Goal: Information Seeking & Learning: Understand process/instructions

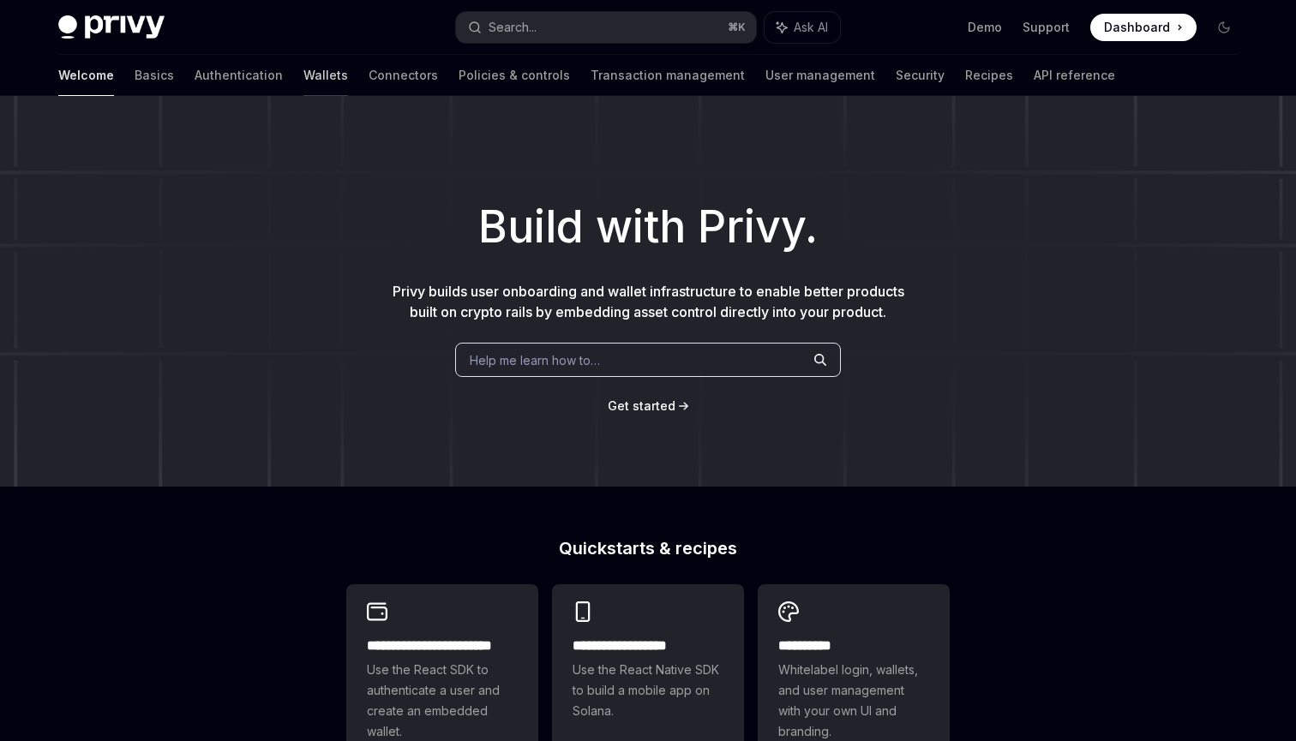
click at [303, 82] on link "Wallets" at bounding box center [325, 75] width 45 height 41
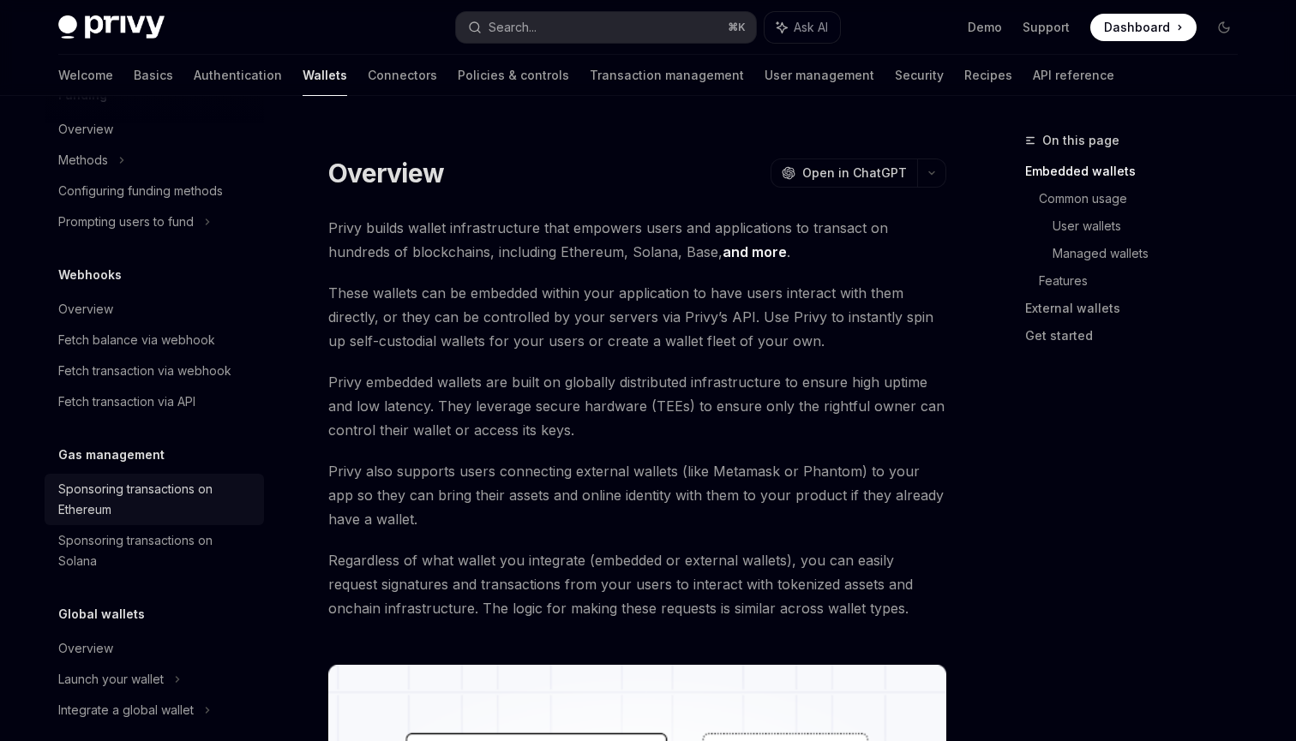
scroll to position [717, 0]
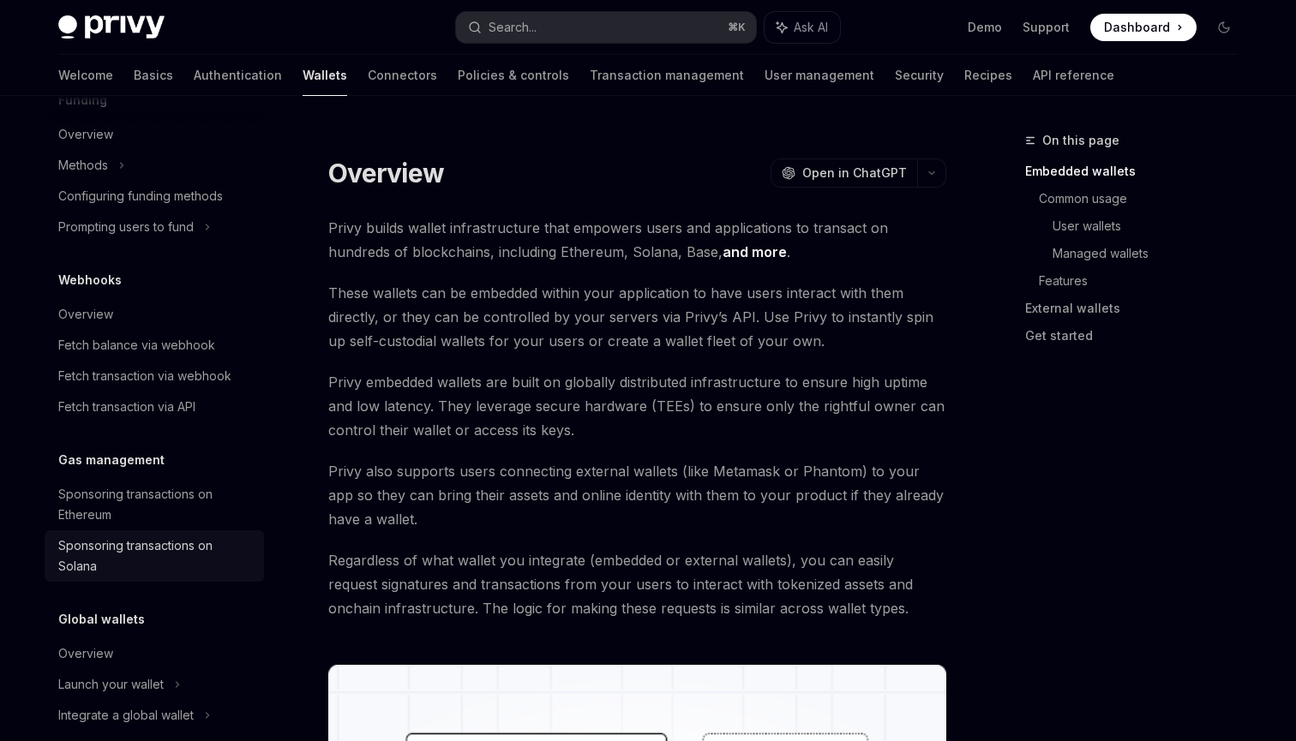
click at [145, 550] on div "Sponsoring transactions on Solana" at bounding box center [155, 556] width 195 height 41
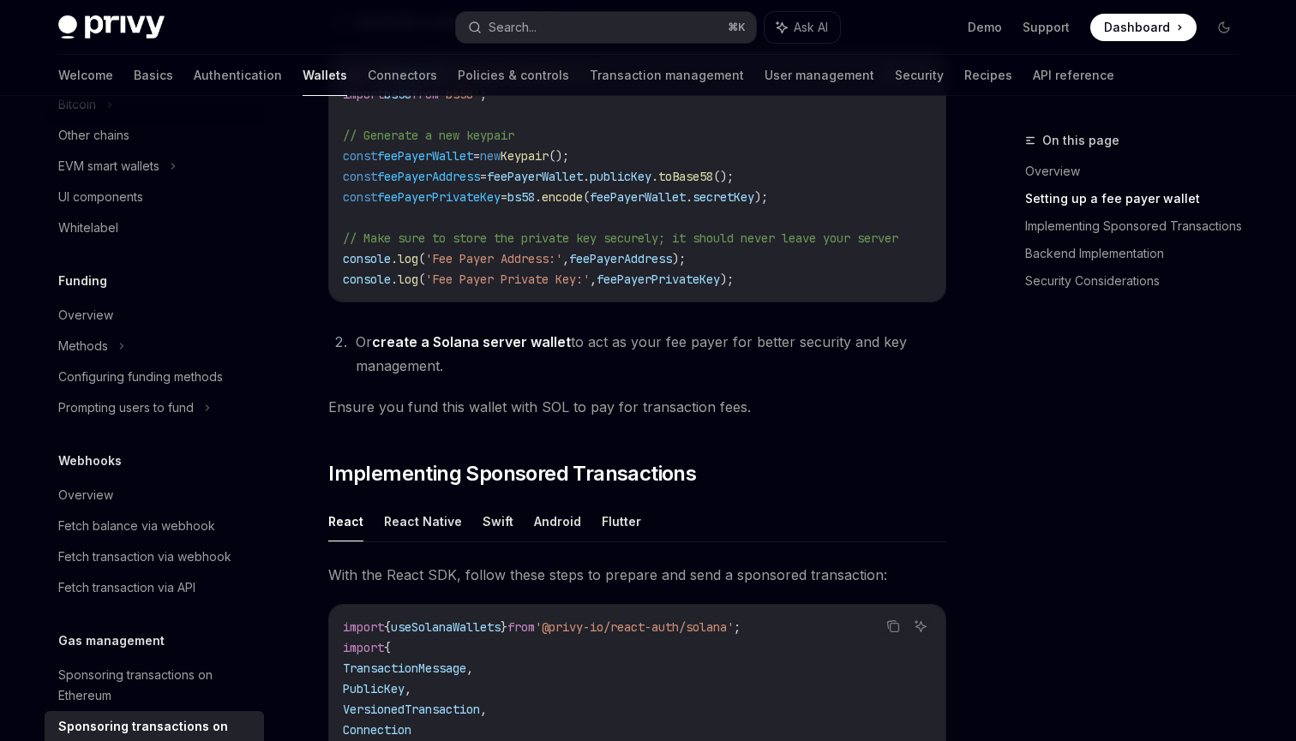
scroll to position [513, 0]
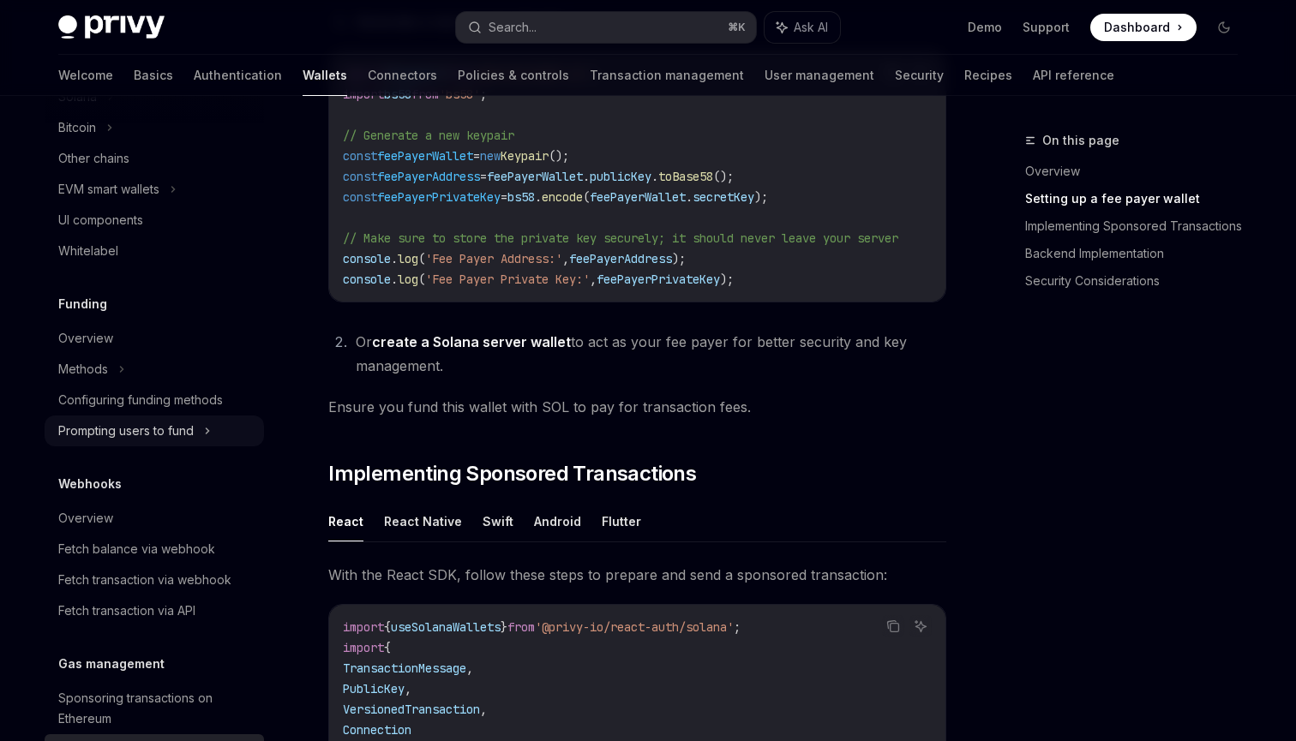
click at [183, 436] on div "Prompting users to fund" at bounding box center [125, 431] width 135 height 21
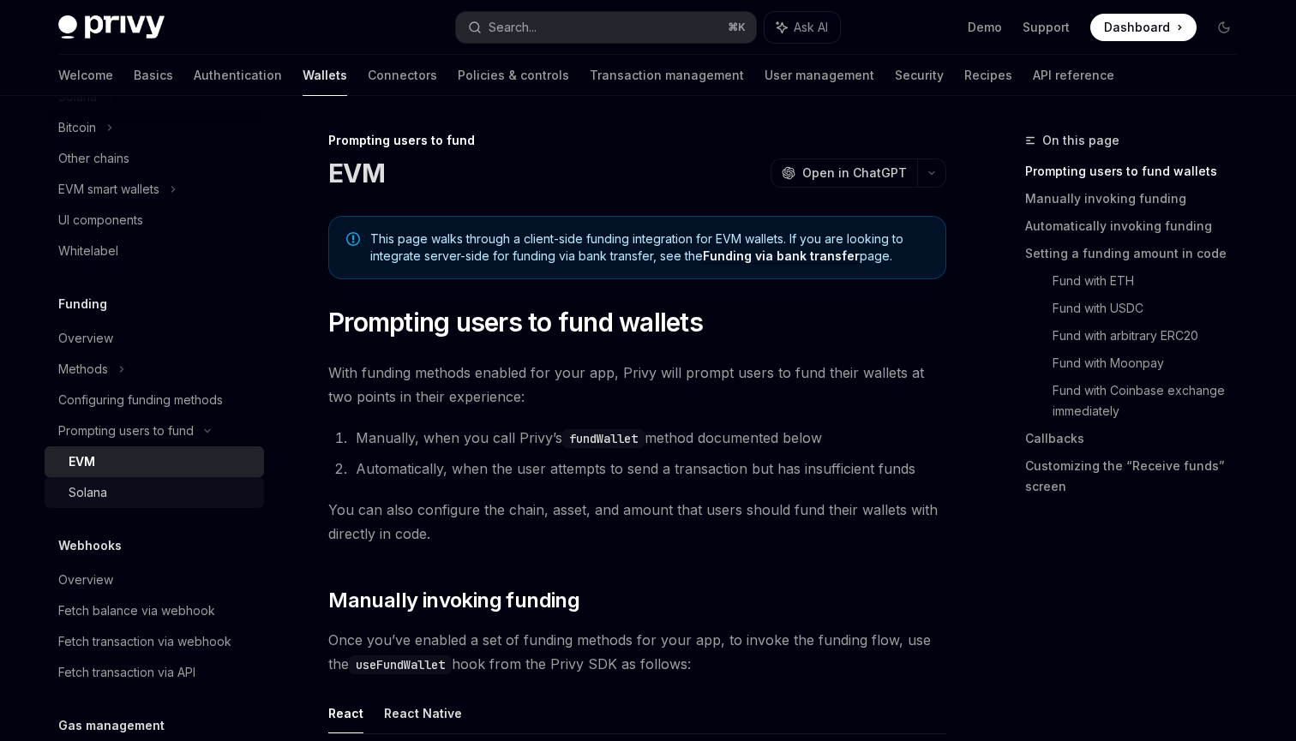
click at [170, 484] on div "Solana" at bounding box center [161, 492] width 185 height 21
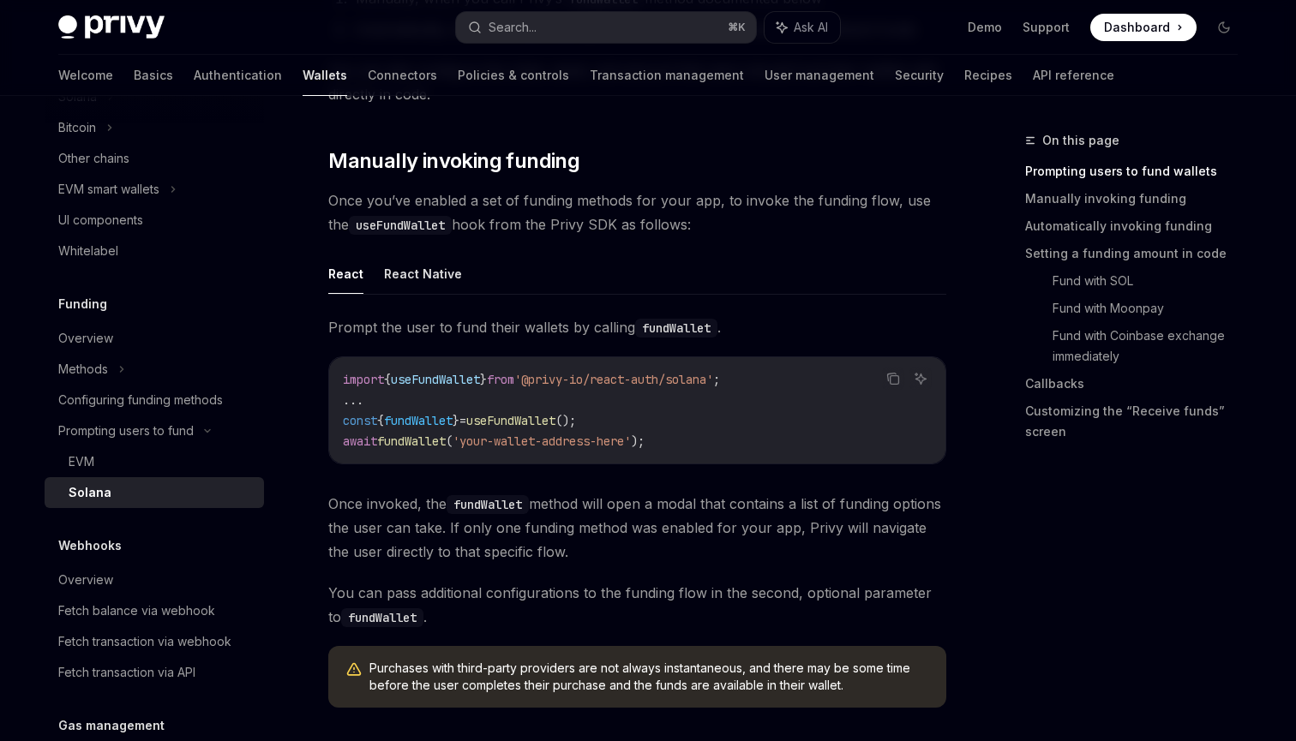
scroll to position [441, 0]
click at [408, 263] on button "React Native" at bounding box center [423, 272] width 78 height 40
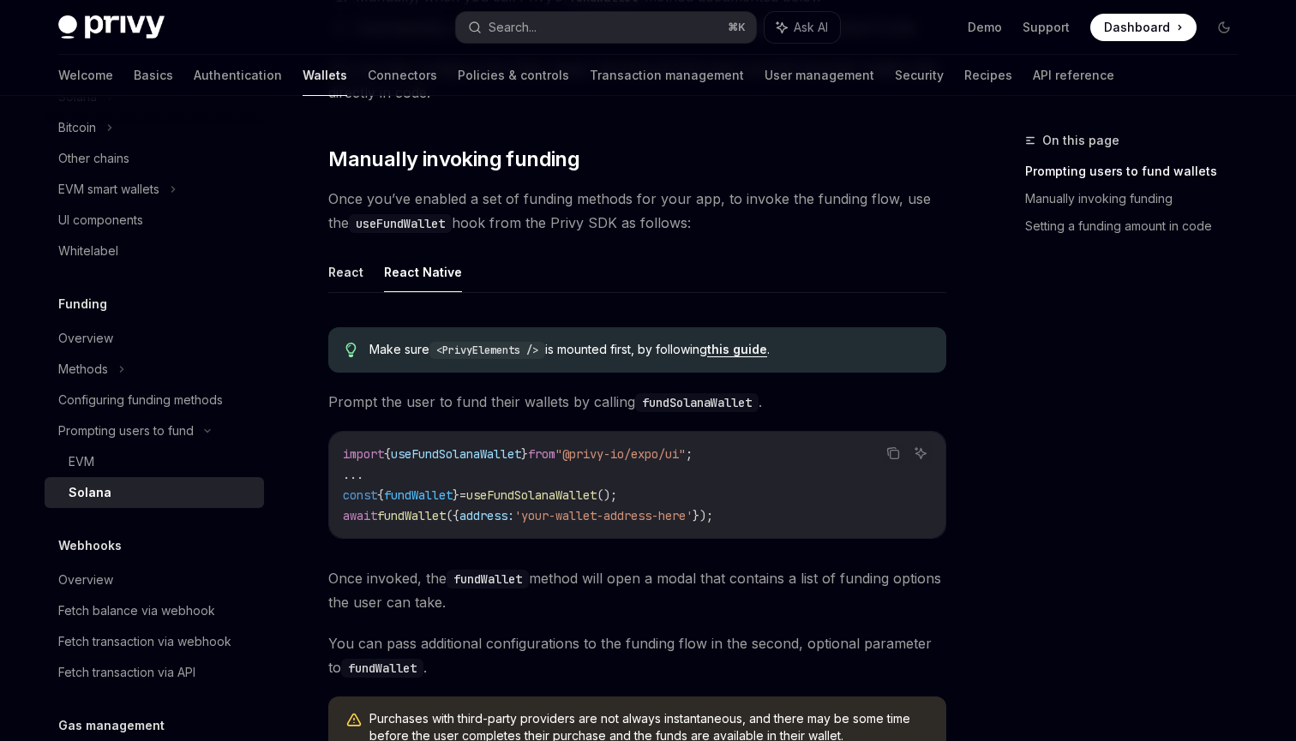
click at [473, 452] on span "useFundSolanaWallet" at bounding box center [456, 453] width 130 height 15
copy span "useFundSolanaWallet"
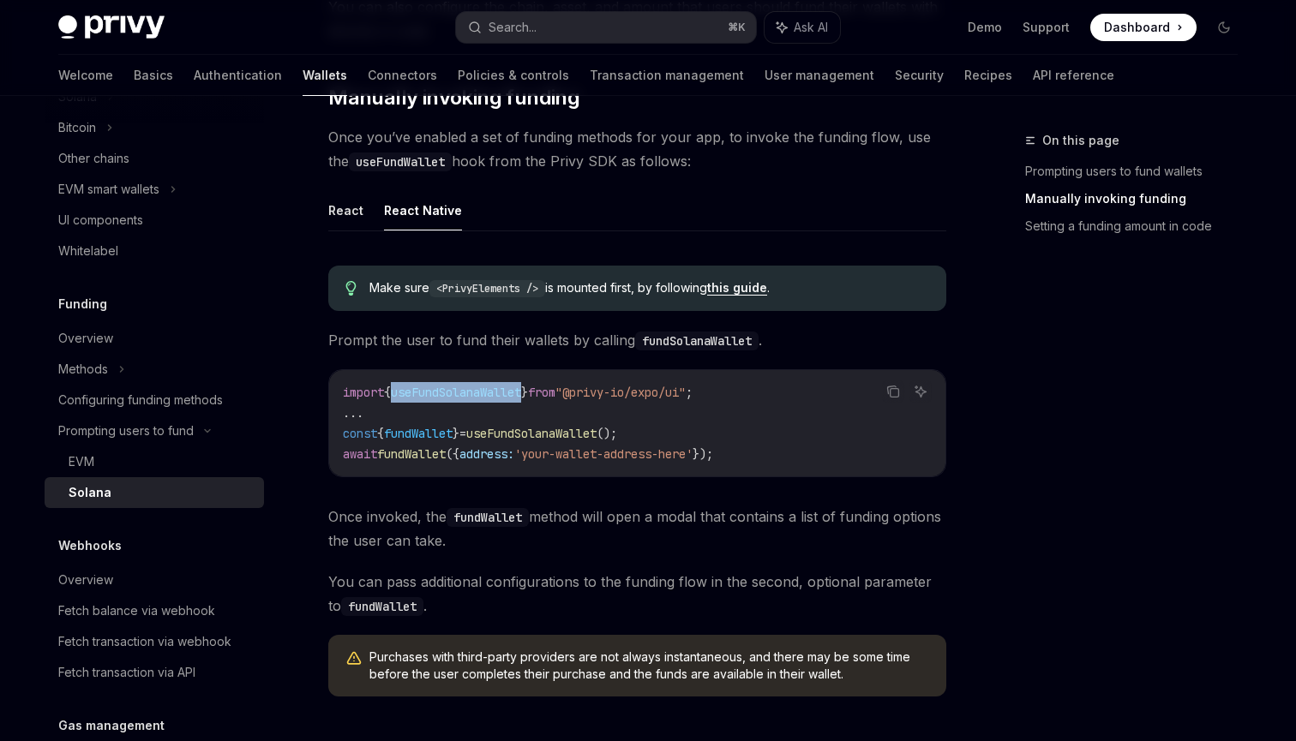
scroll to position [368, 0]
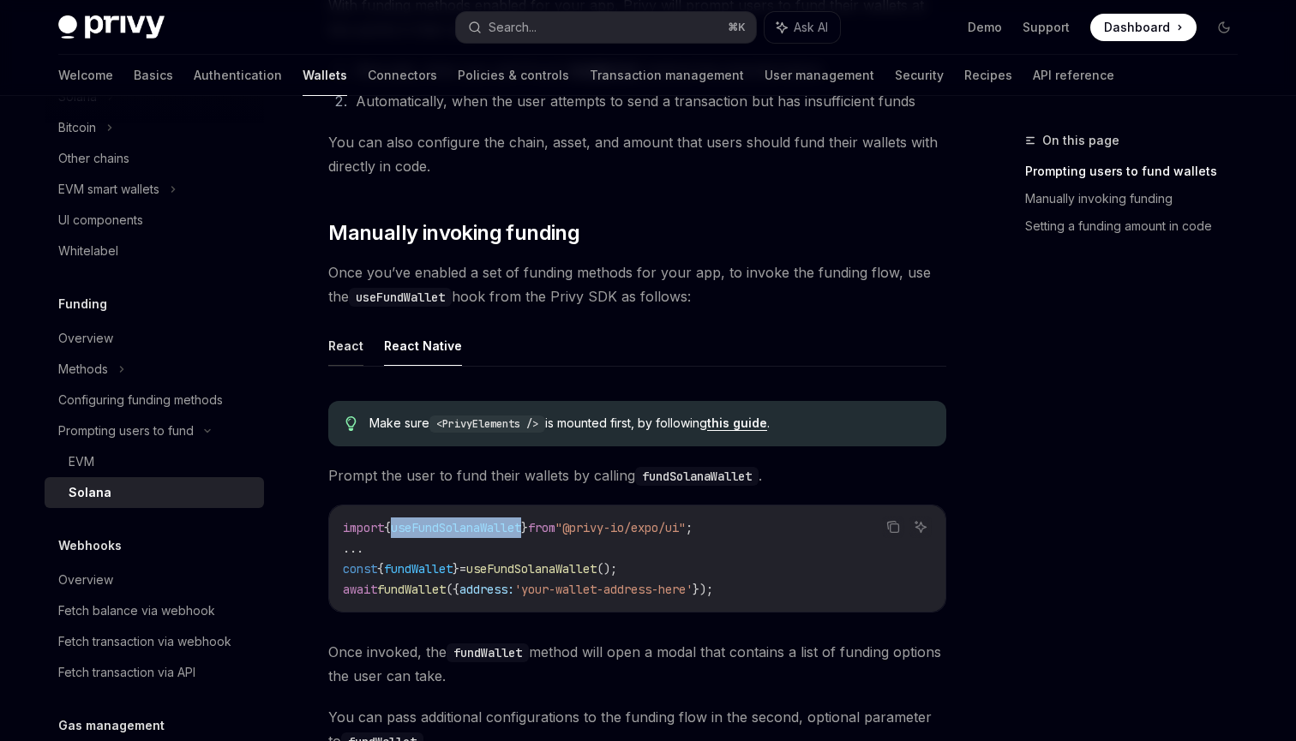
click at [346, 358] on button "React" at bounding box center [345, 346] width 35 height 40
type textarea "*"
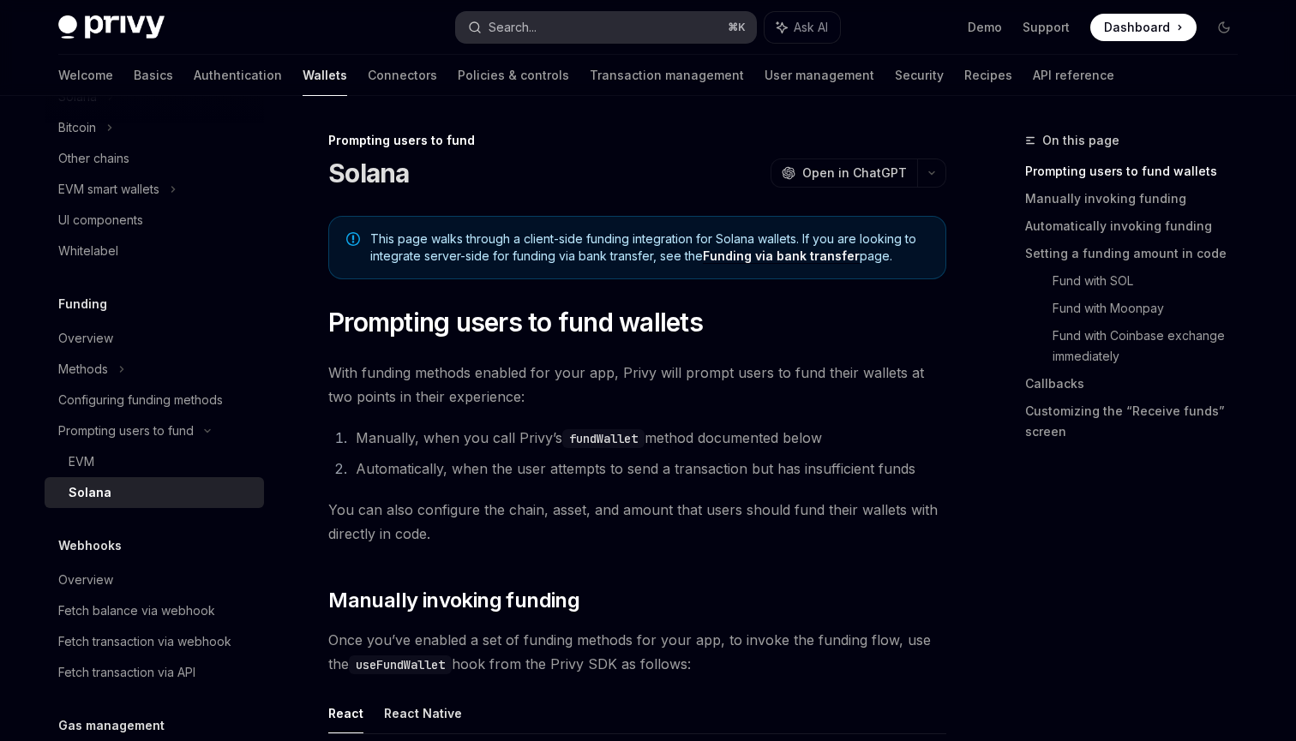
click at [561, 30] on button "Search... ⌘ K" at bounding box center [606, 27] width 300 height 31
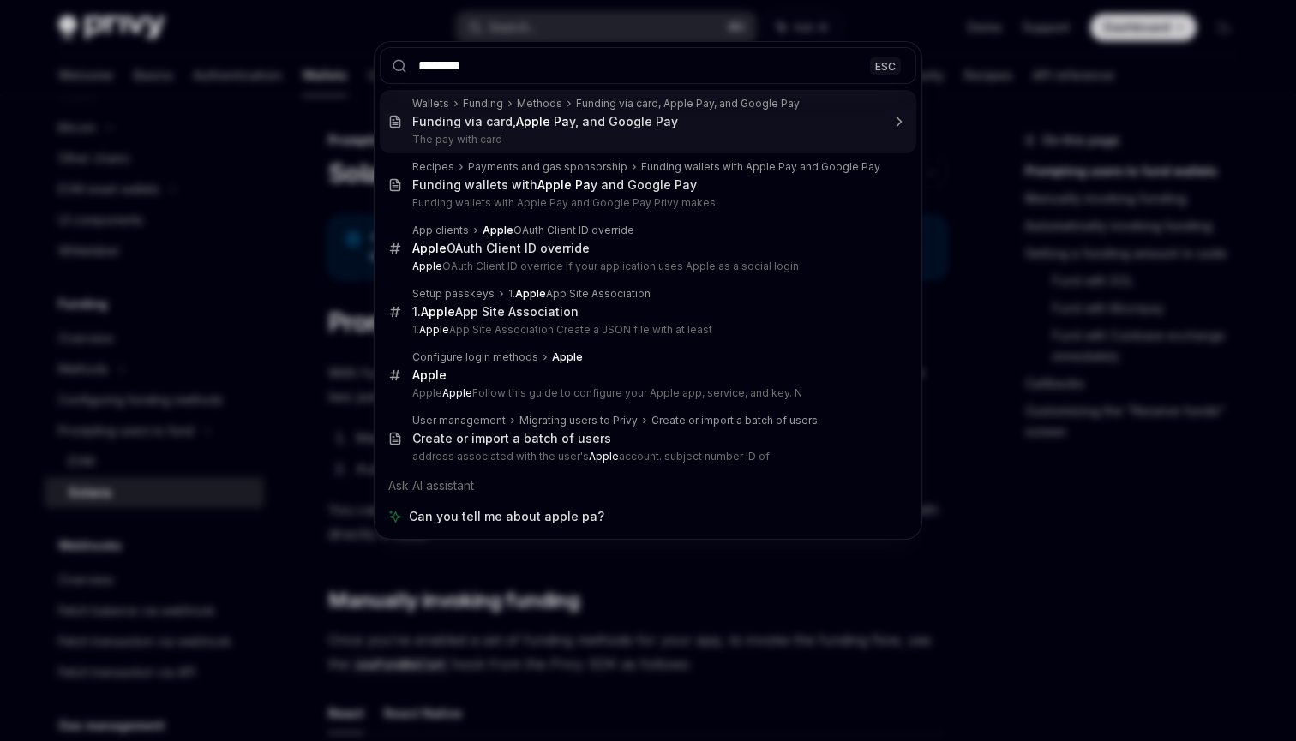
type input "*********"
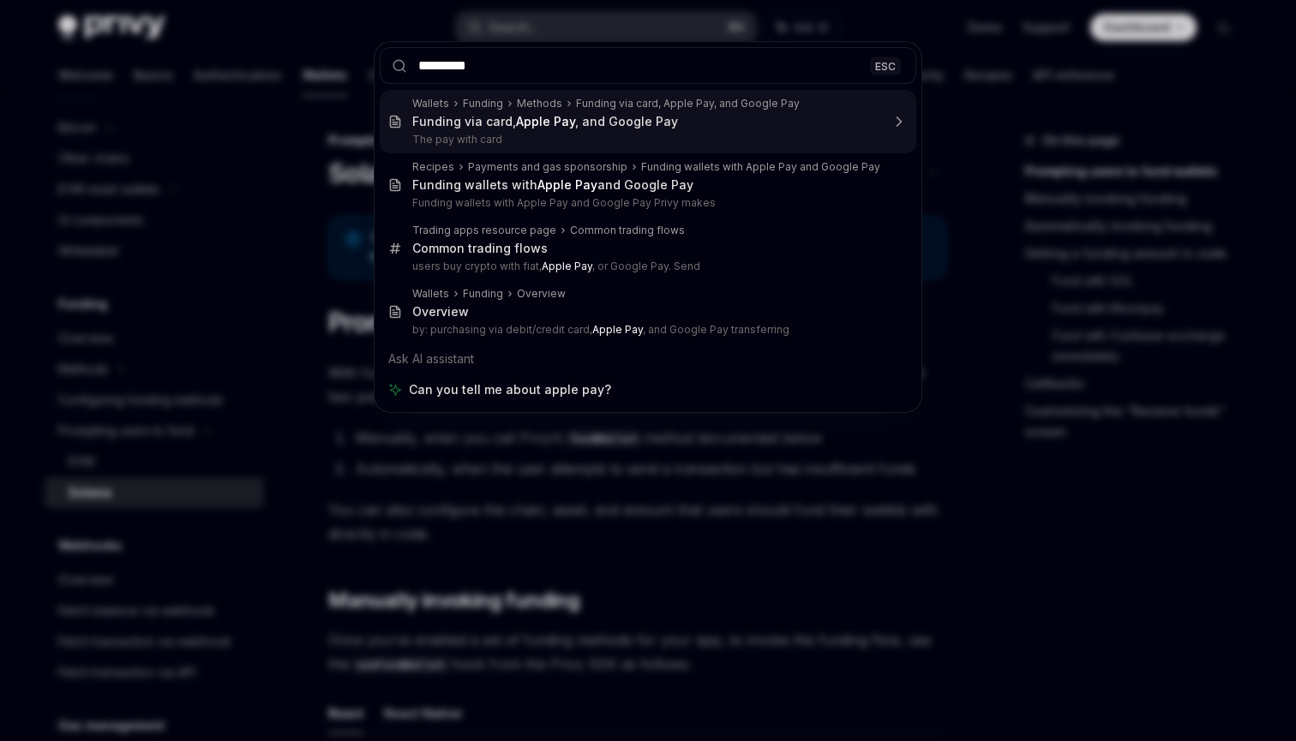
type textarea "*"
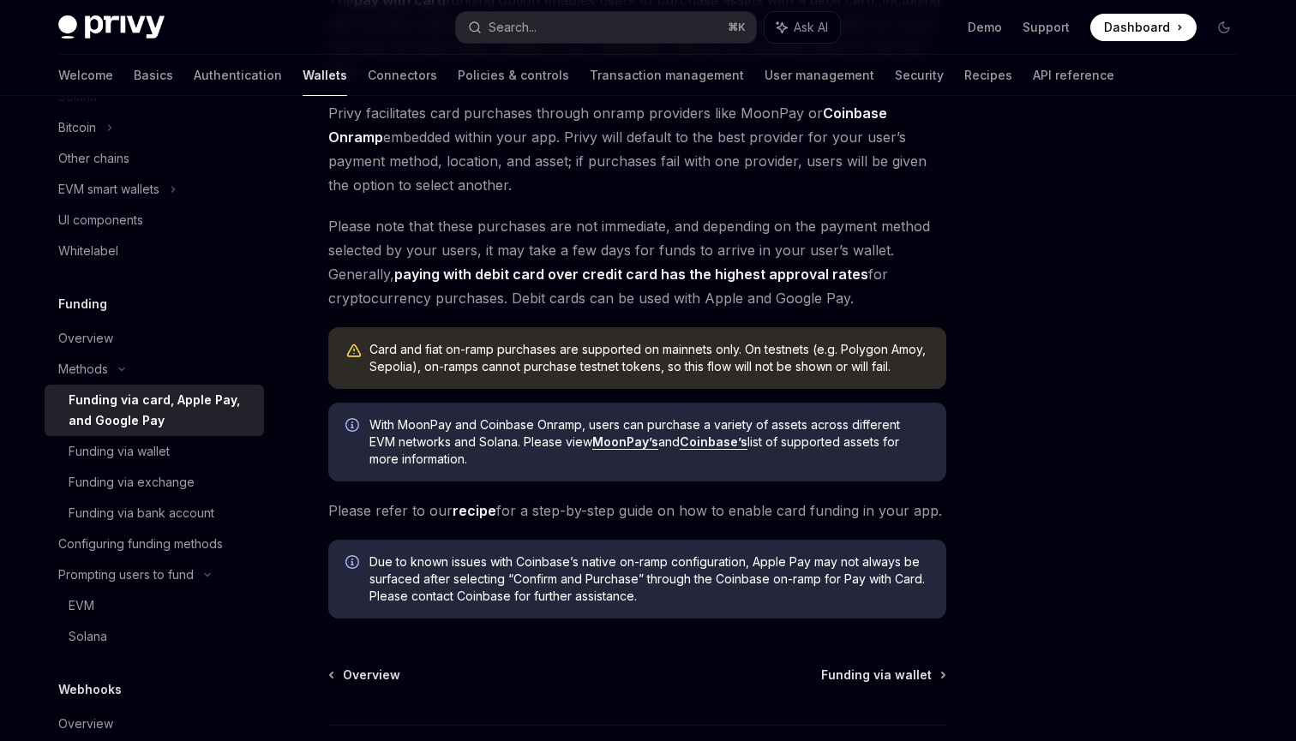
scroll to position [260, 0]
click at [430, 256] on span "Please note that these purchases are not immediate, and depending on the paymen…" at bounding box center [637, 261] width 618 height 96
